Goal: Entertainment & Leisure: Consume media (video, audio)

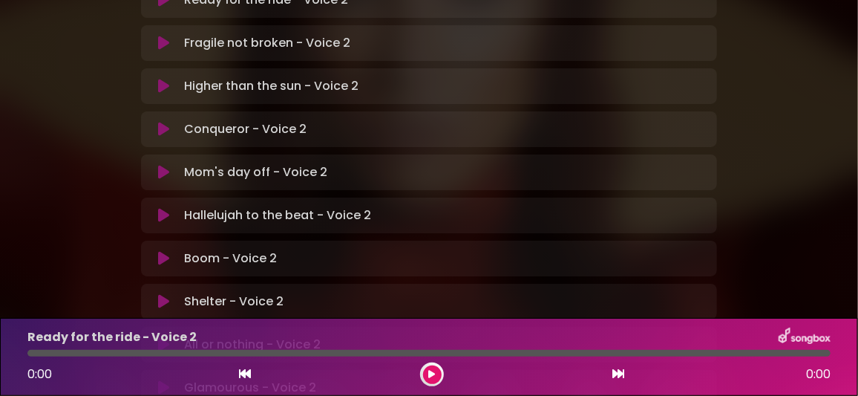
scroll to position [445, 0]
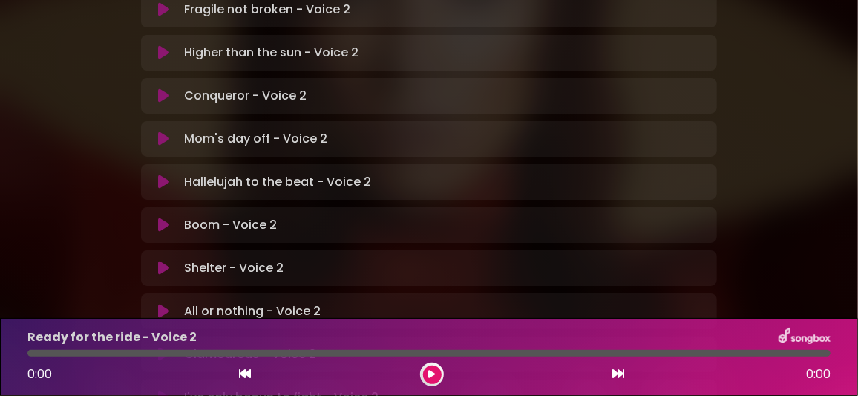
click at [160, 390] on icon at bounding box center [163, 397] width 11 height 15
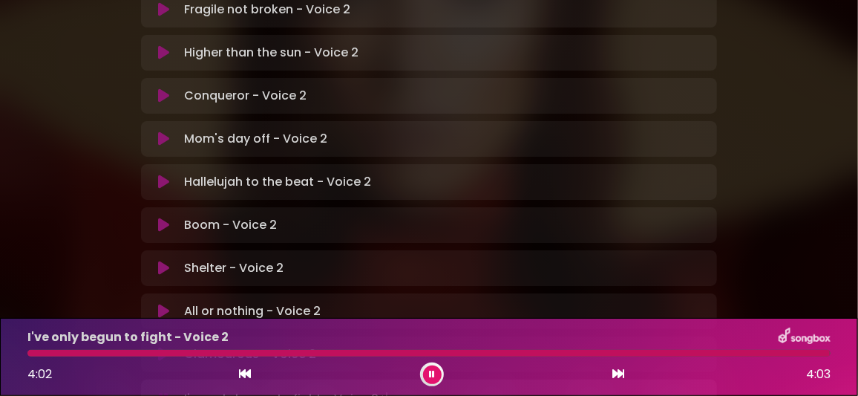
click at [433, 374] on icon at bounding box center [432, 374] width 6 height 9
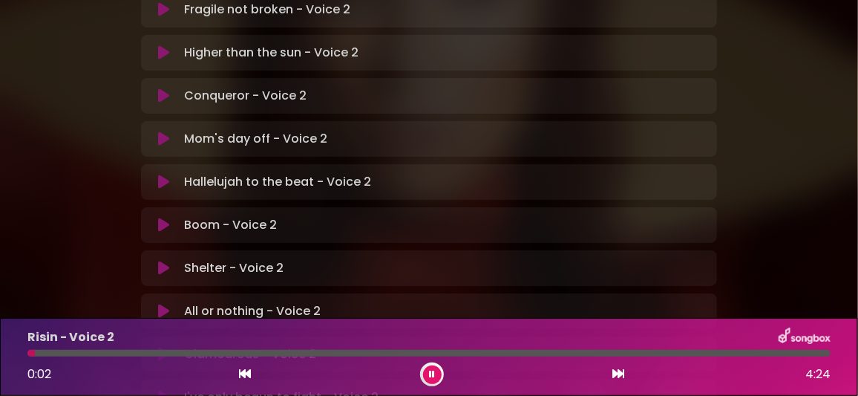
click at [428, 374] on button at bounding box center [432, 374] width 19 height 19
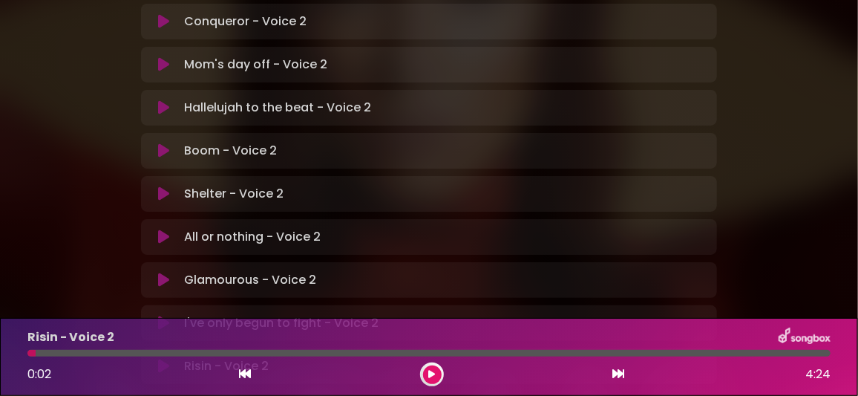
click at [167, 316] on icon at bounding box center [163, 323] width 11 height 15
click at [429, 372] on icon at bounding box center [432, 374] width 6 height 9
click at [434, 370] on icon at bounding box center [432, 374] width 7 height 9
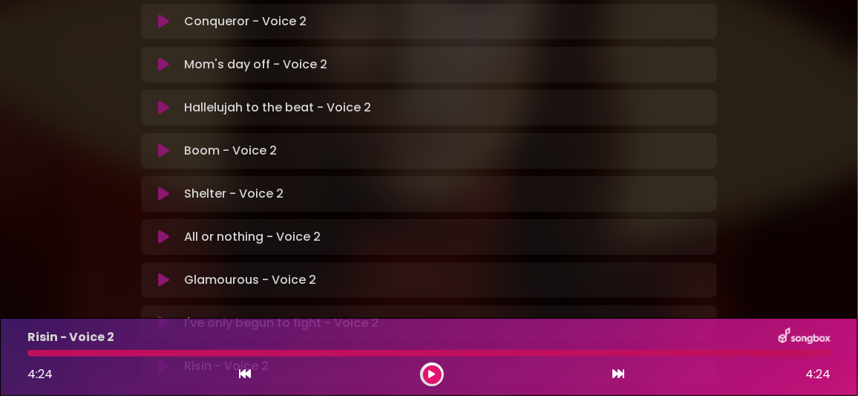
click at [162, 359] on icon at bounding box center [163, 366] width 11 height 15
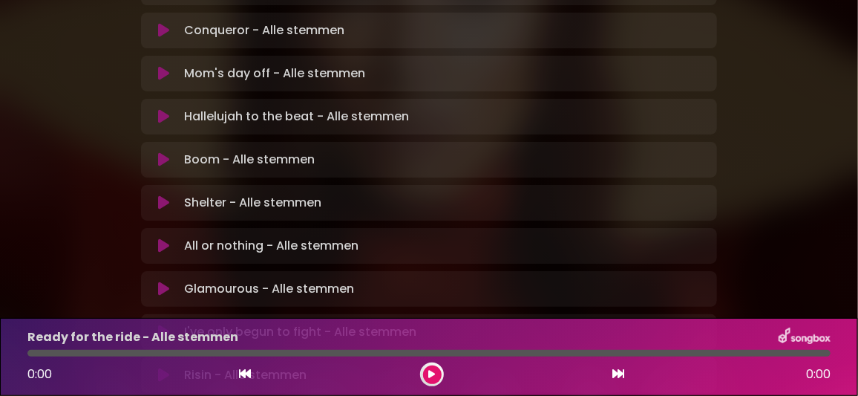
scroll to position [519, 0]
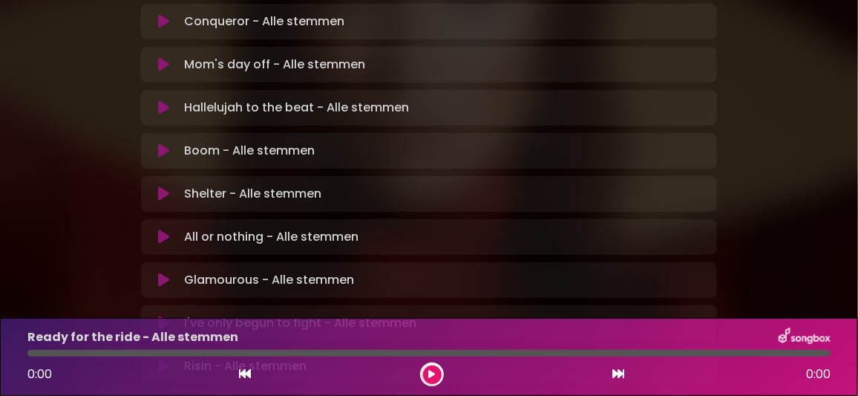
click at [161, 316] on icon at bounding box center [163, 323] width 11 height 15
drag, startPoint x: 431, startPoint y: 369, endPoint x: 433, endPoint y: 360, distance: 9.0
click at [432, 368] on button at bounding box center [432, 374] width 19 height 19
click at [163, 359] on icon at bounding box center [163, 366] width 11 height 15
